Goal: Task Accomplishment & Management: Manage account settings

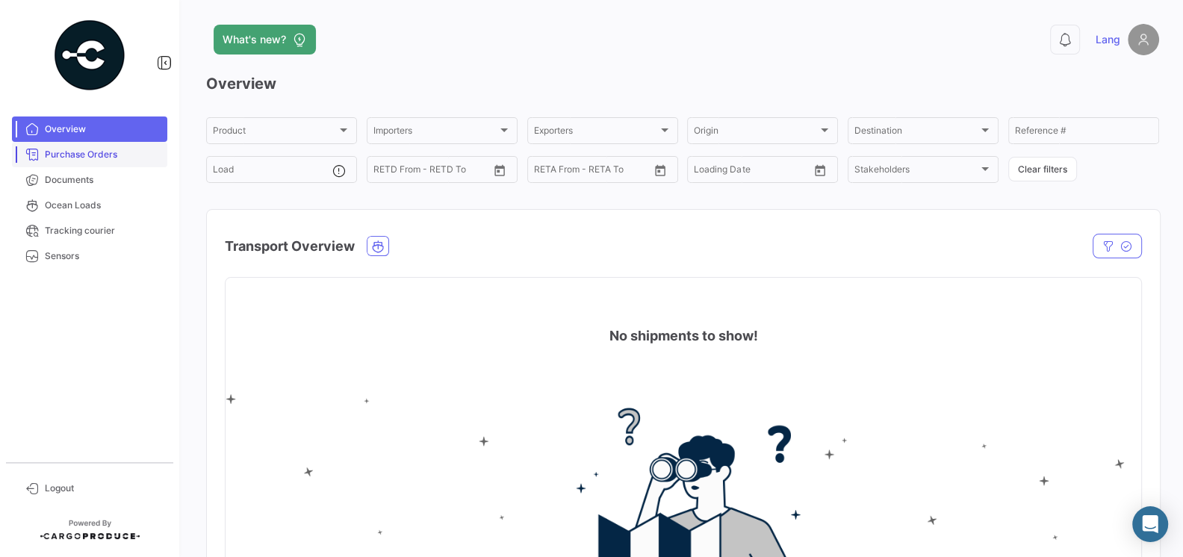
click at [89, 158] on span "Purchase Orders" at bounding box center [103, 154] width 116 height 13
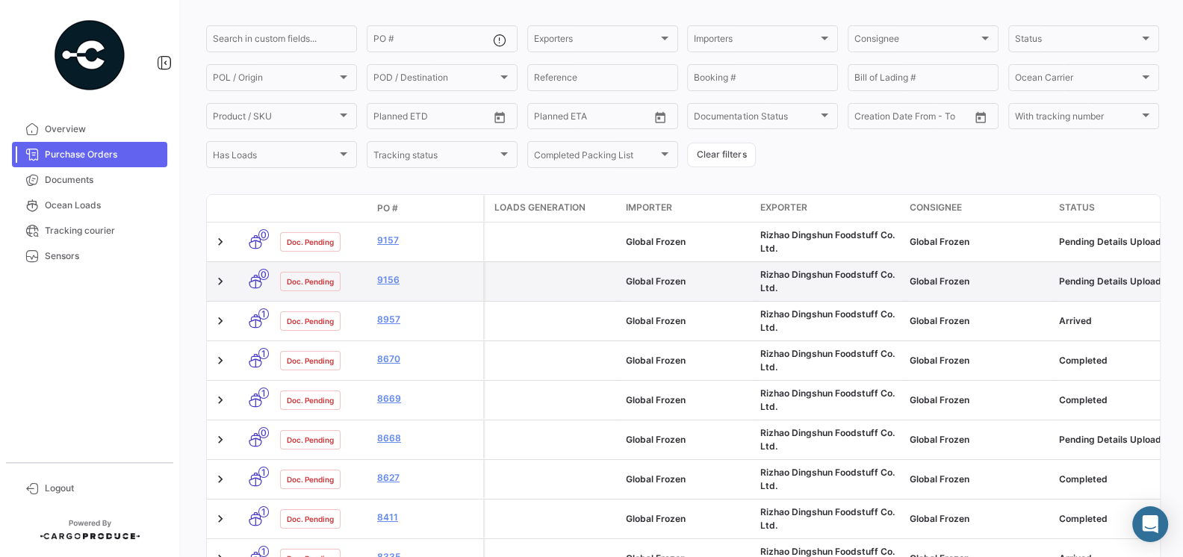
scroll to position [112, 0]
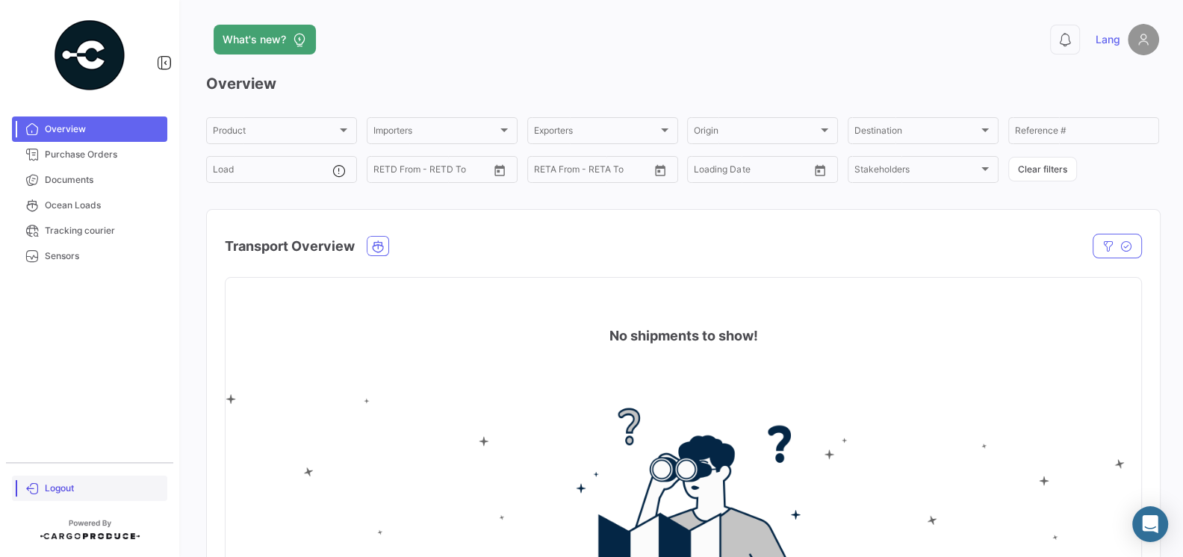
click at [61, 492] on span "Logout" at bounding box center [103, 488] width 116 height 13
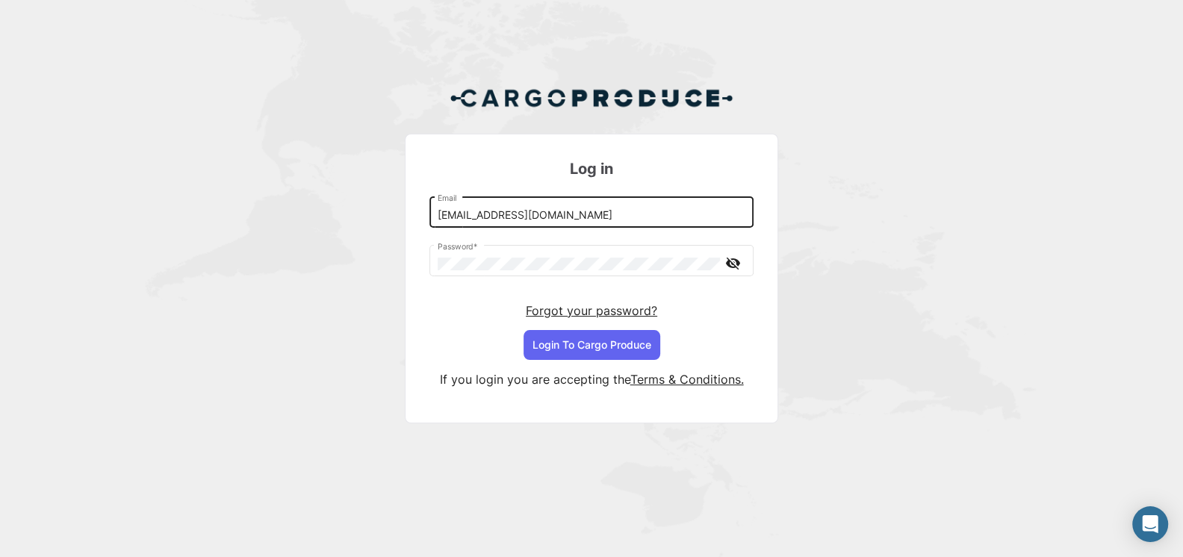
click at [655, 218] on input "[EMAIL_ADDRESS][DOMAIN_NAME]" at bounding box center [592, 215] width 308 height 13
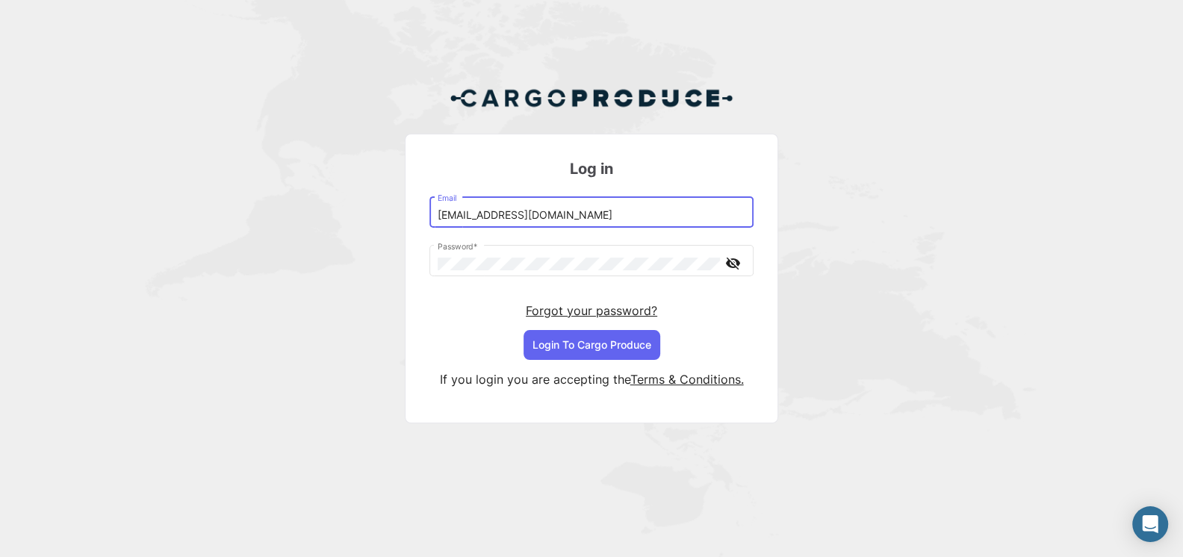
type input "[EMAIL_ADDRESS][DOMAIN_NAME]"
click at [611, 343] on button "Login To Cargo Produce" at bounding box center [591, 345] width 137 height 30
